Goal: Transaction & Acquisition: Purchase product/service

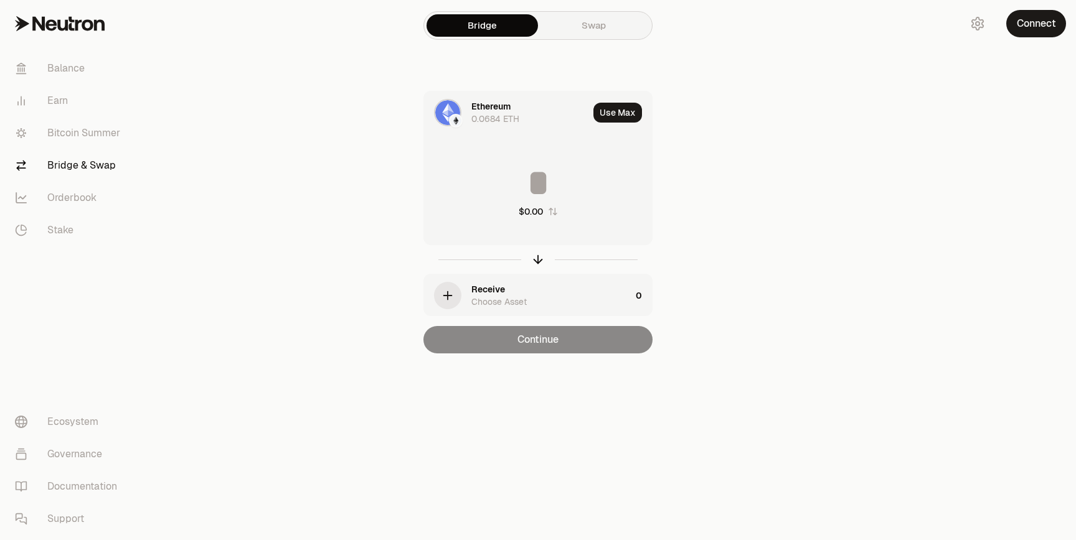
click at [526, 121] on div "Ethereum 0.0684 ETH" at bounding box center [529, 112] width 117 height 25
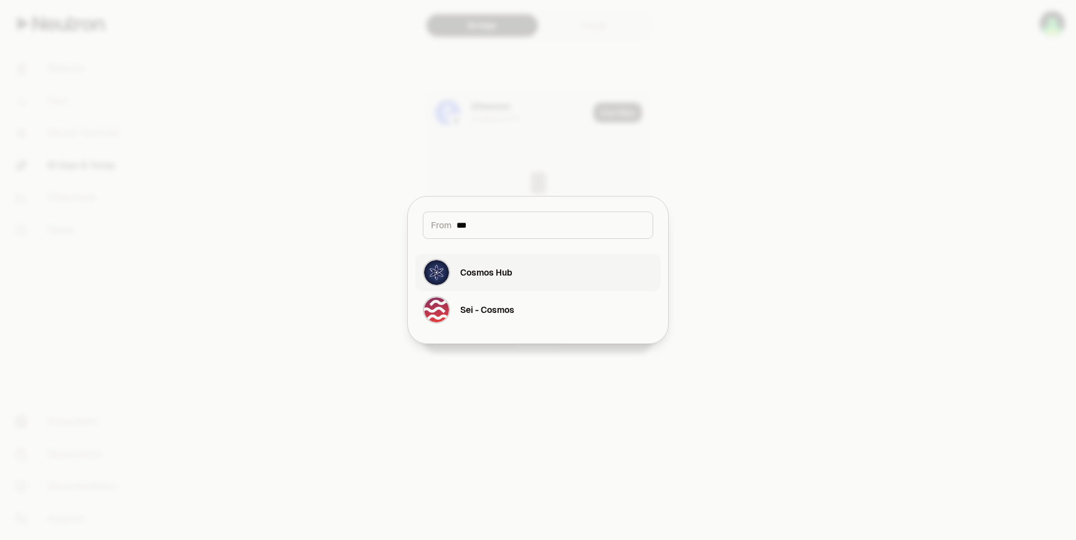
type input "***"
click at [448, 266] on div "button" at bounding box center [436, 272] width 27 height 27
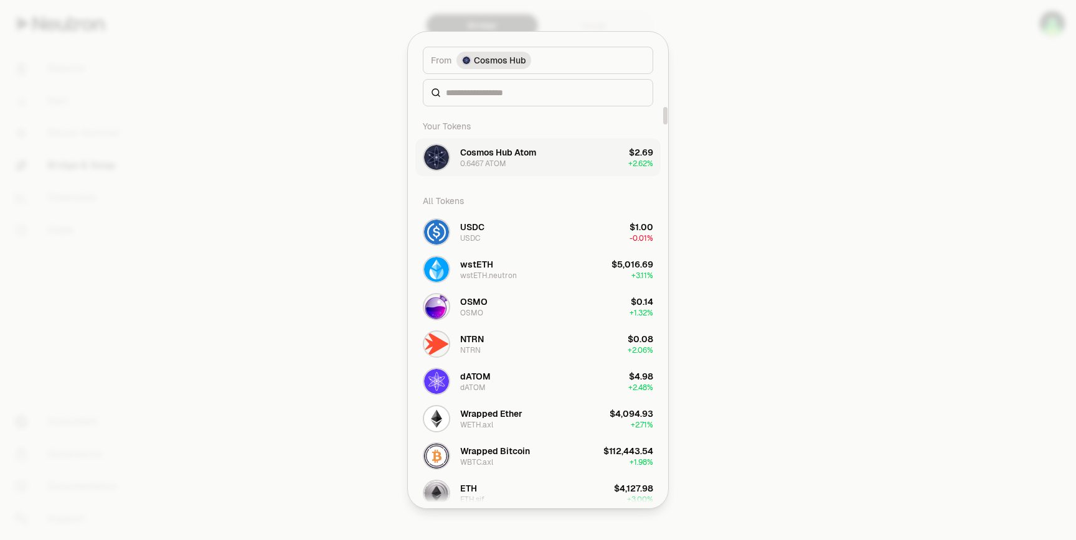
click at [528, 148] on div "Cosmos Hub Atom" at bounding box center [498, 152] width 76 height 12
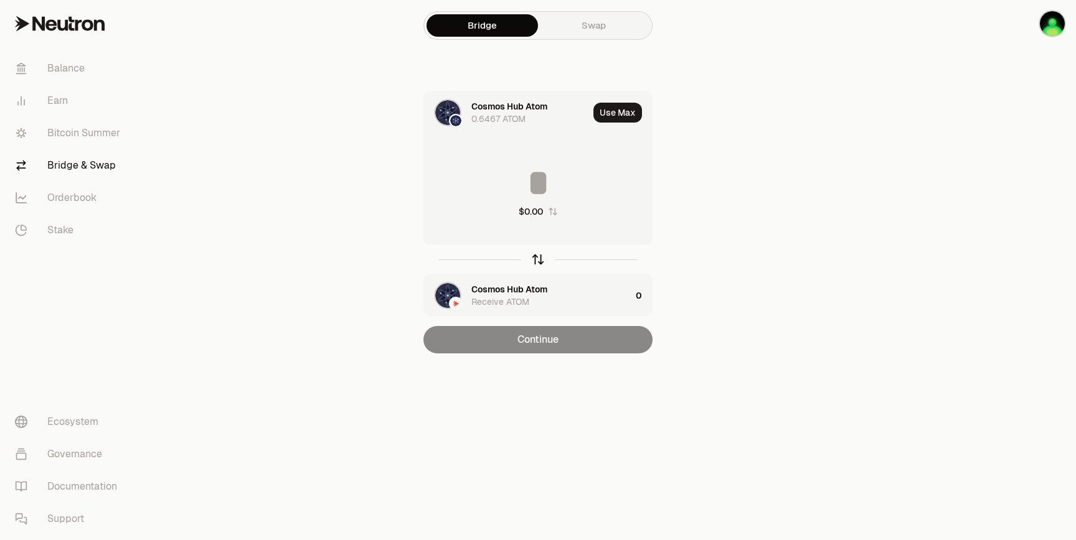
click at [538, 255] on icon "button" at bounding box center [538, 260] width 14 height 14
click at [551, 200] on input at bounding box center [538, 182] width 228 height 37
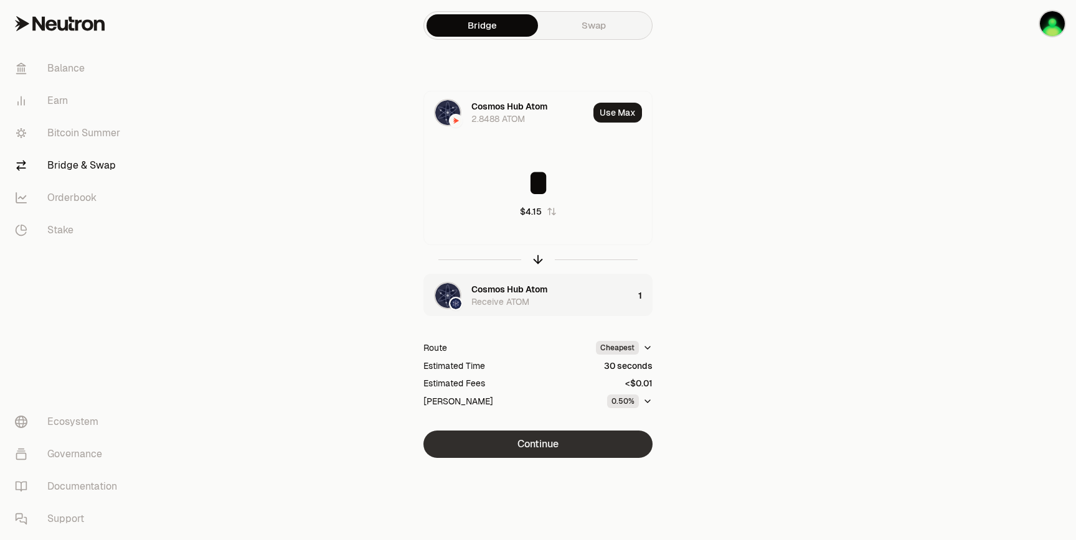
type input "*"
click at [604, 442] on button "Continue" at bounding box center [537, 444] width 229 height 27
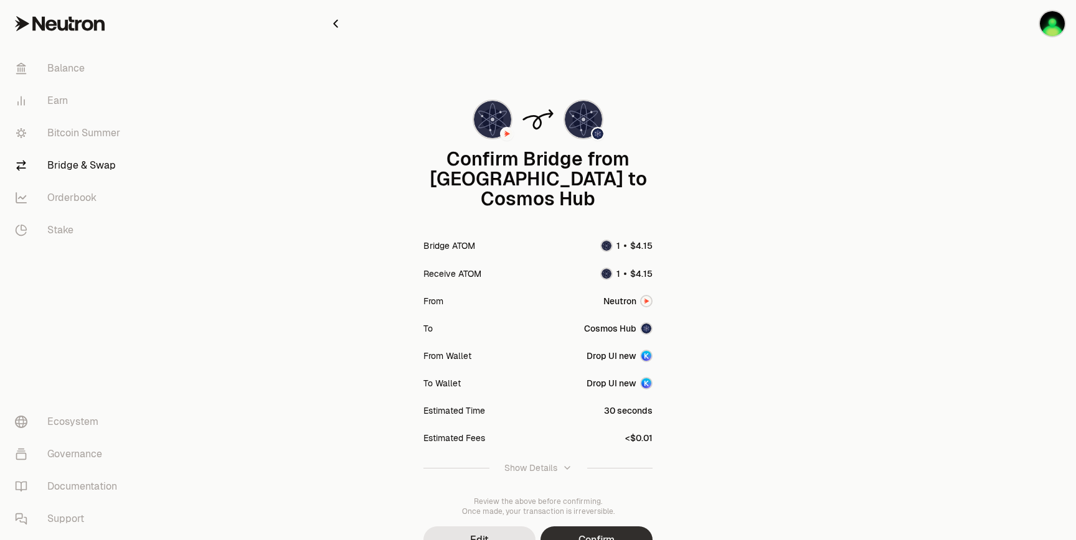
click at [616, 527] on button "Confirm" at bounding box center [596, 540] width 112 height 27
